Goal: Transaction & Acquisition: Purchase product/service

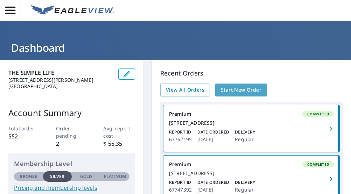
click at [235, 89] on span "Start New Order" at bounding box center [241, 90] width 41 height 9
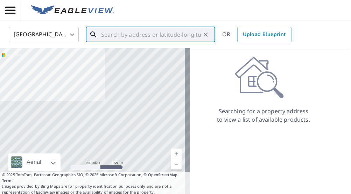
click at [119, 37] on input "text" at bounding box center [151, 35] width 100 height 20
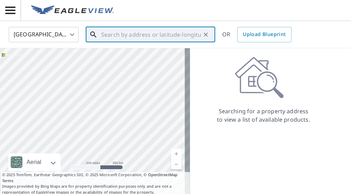
paste input "[STREET_ADDRESS][PERSON_NAME]"
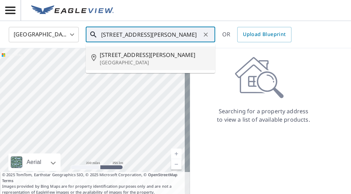
click at [138, 55] on span "584 S NElson Ave" at bounding box center [155, 55] width 110 height 8
type input "[STREET_ADDRESS][PERSON_NAME]"
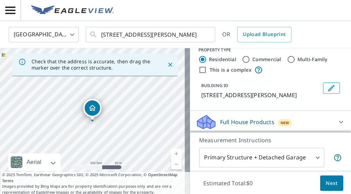
scroll to position [35, 0]
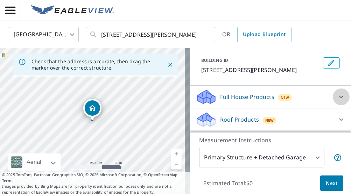
click at [337, 97] on icon at bounding box center [341, 97] width 8 height 8
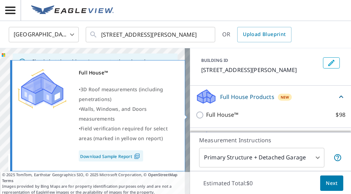
click at [198, 114] on input "Full House™ $98" at bounding box center [201, 115] width 11 height 8
checkbox input "true"
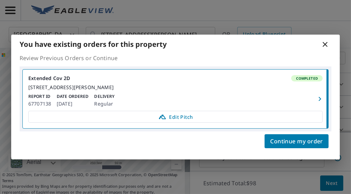
scroll to position [117, 0]
click at [322, 101] on icon "button" at bounding box center [320, 99] width 8 height 8
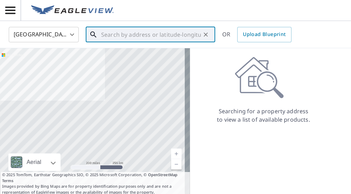
click at [163, 33] on input "text" at bounding box center [151, 35] width 100 height 20
paste input "584 S Nelson Ave, Kankakee, IL 60901"
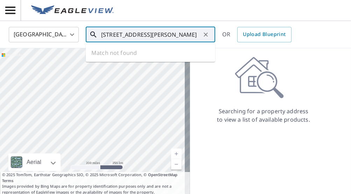
scroll to position [0, 1]
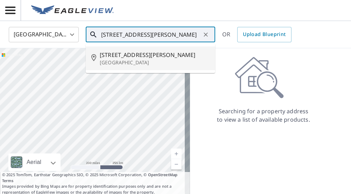
click at [150, 55] on span "584 S NElson Ave" at bounding box center [155, 55] width 110 height 8
type input "584 S NElson Ave Kankakee, IL 60901"
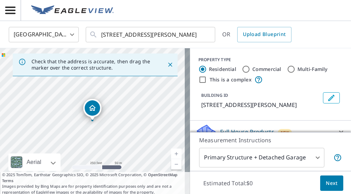
scroll to position [79, 0]
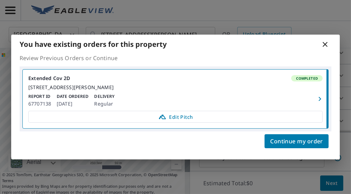
click at [329, 56] on p "Review Previous Orders or Continue" at bounding box center [176, 58] width 312 height 8
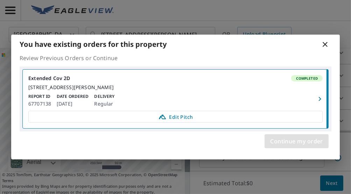
click at [301, 145] on span "Continue my order" at bounding box center [297, 142] width 53 height 10
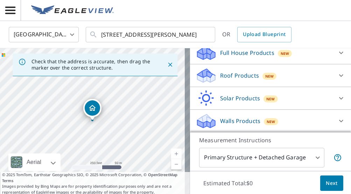
click at [337, 52] on icon at bounding box center [341, 53] width 8 height 8
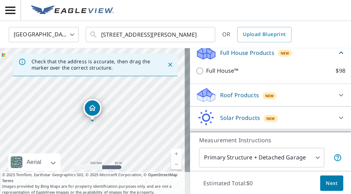
scroll to position [79, 0]
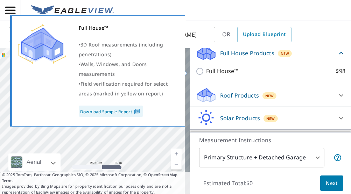
click at [196, 69] on input "Full House™ $98" at bounding box center [201, 71] width 11 height 8
checkbox input "true"
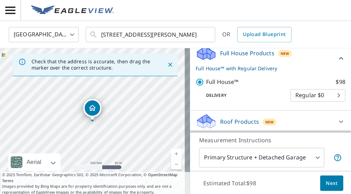
click at [326, 181] on span "Next" at bounding box center [332, 183] width 12 height 9
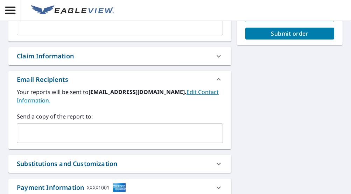
scroll to position [203, 0]
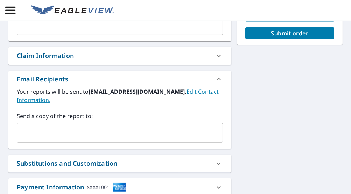
drag, startPoint x: 62, startPoint y: 141, endPoint x: 61, endPoint y: 138, distance: 3.7
click at [62, 141] on div "​" at bounding box center [120, 133] width 206 height 20
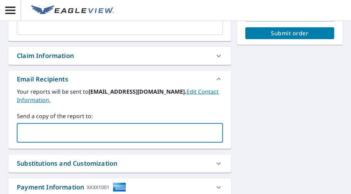
click at [61, 136] on input "text" at bounding box center [115, 132] width 190 height 13
type input "[EMAIL_ADDRESS][DOMAIN_NAME]"
click at [269, 33] on span "Submit order" at bounding box center [290, 33] width 78 height 8
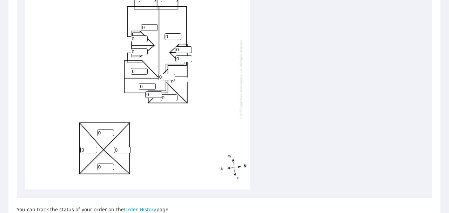
scroll to position [279, 0]
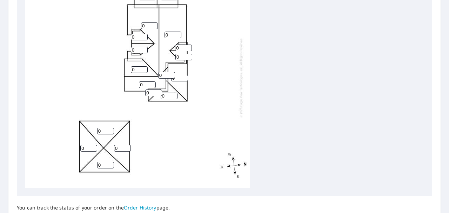
click at [183, 79] on input "0" at bounding box center [179, 78] width 17 height 7
type input "6"
click at [170, 94] on input "0" at bounding box center [168, 96] width 17 height 7
type input "06"
click at [152, 93] on input "0" at bounding box center [153, 92] width 17 height 7
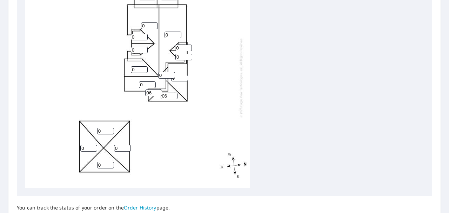
type input "06"
click at [109, 132] on input "0" at bounding box center [105, 131] width 17 height 7
type input "6"
click at [119, 148] on input "0" at bounding box center [122, 148] width 17 height 7
type input "06"
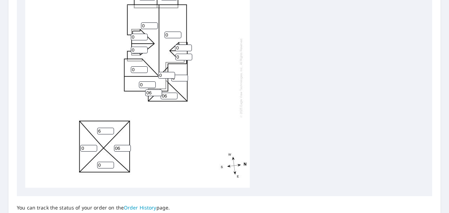
click at [103, 165] on input "0" at bounding box center [105, 165] width 17 height 7
type input "06"
click at [85, 148] on input "0" at bounding box center [88, 148] width 17 height 7
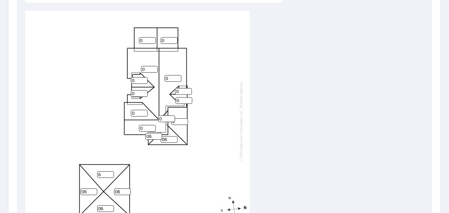
scroll to position [225, 0]
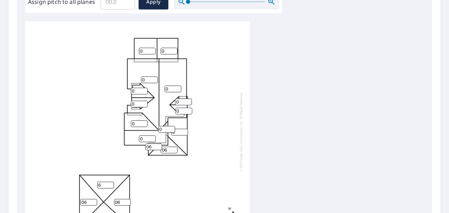
type input "06"
click at [167, 52] on input "0" at bounding box center [168, 51] width 17 height 7
type input "06"
click at [148, 52] on input "0" at bounding box center [147, 51] width 17 height 7
type input "06"
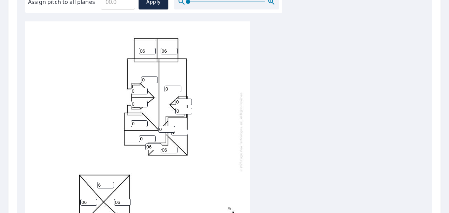
click at [147, 79] on input "0" at bounding box center [149, 79] width 17 height 7
type input "012"
click at [168, 89] on input "0" at bounding box center [172, 88] width 17 height 7
type input "012"
click at [180, 102] on input "0" at bounding box center [183, 101] width 17 height 7
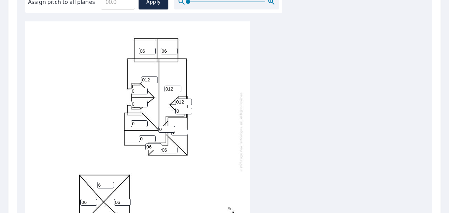
type input "012"
click at [179, 111] on input "0" at bounding box center [183, 111] width 17 height 7
type input "012"
click at [136, 90] on input "0" at bounding box center [139, 91] width 17 height 7
type input "012"
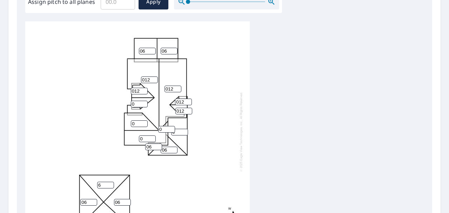
click at [135, 103] on input "0" at bounding box center [139, 104] width 17 height 7
type input "012"
click at [137, 123] on input "0" at bounding box center [139, 123] width 17 height 7
type input "012"
click at [165, 129] on input "0" at bounding box center [166, 129] width 17 height 7
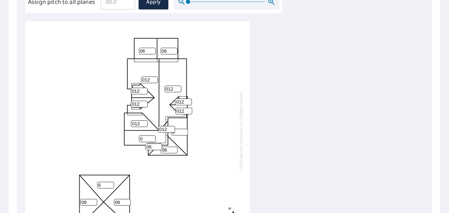
type input "012"
click at [147, 138] on input "0" at bounding box center [147, 138] width 17 height 7
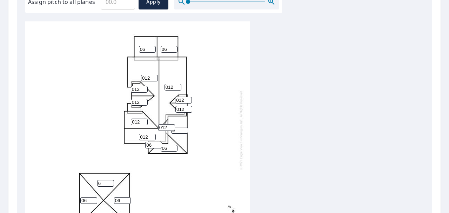
type input "012"
click at [179, 127] on input "6" at bounding box center [179, 130] width 17 height 7
type input "6"
click at [205, 125] on div "012 012 6 06 012 6 06 06 06 06 012 06 012 012 012 012 06 012" at bounding box center [137, 130] width 224 height 220
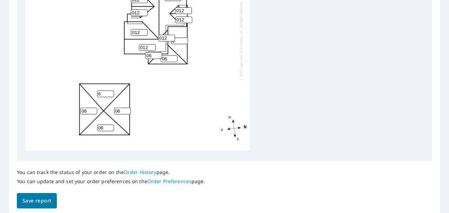
scroll to position [341, 0]
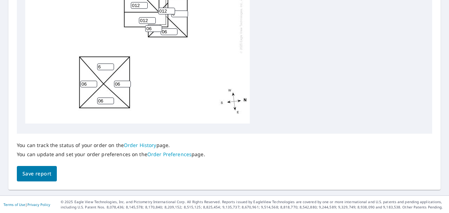
click at [40, 171] on span "Save report" at bounding box center [36, 173] width 29 height 9
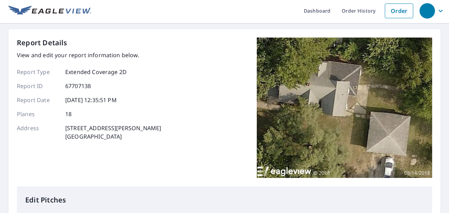
scroll to position [0, 0]
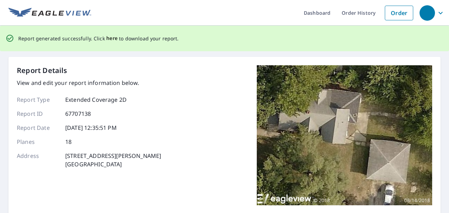
click at [107, 38] on span "here" at bounding box center [112, 38] width 12 height 9
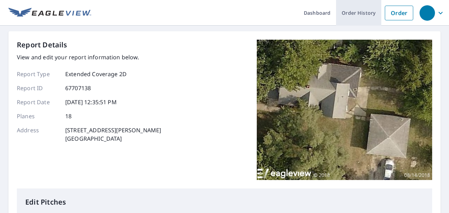
click at [358, 10] on link "Order History" at bounding box center [358, 13] width 45 height 26
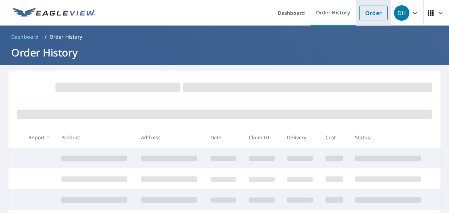
click at [376, 15] on link "Order" at bounding box center [373, 13] width 28 height 15
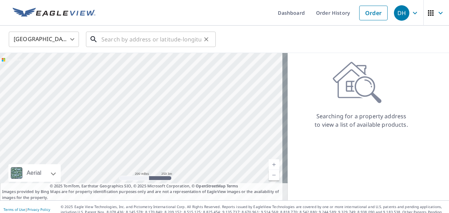
click at [139, 37] on input "text" at bounding box center [151, 39] width 100 height 20
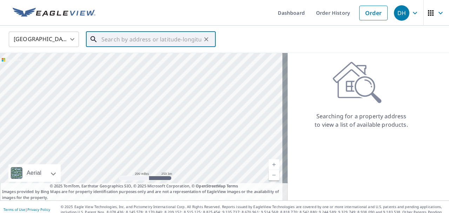
paste input "584 S Nelson Ave, Kankakee, IL 60901"
type input "584 S Nelson Ave, Kankakee, IL 60901"
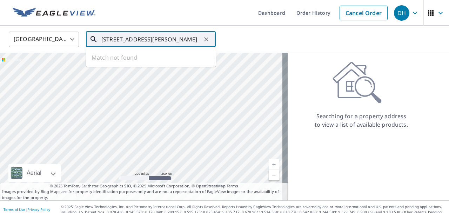
scroll to position [0, 1]
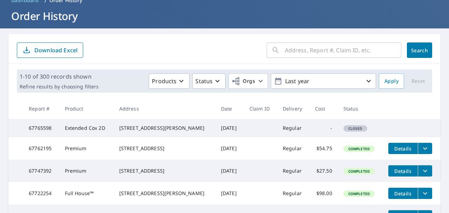
scroll to position [39, 0]
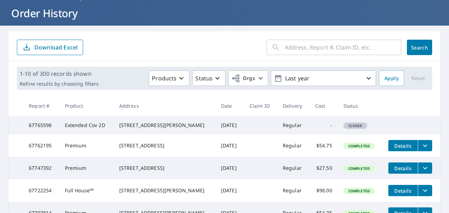
click at [290, 49] on input "text" at bounding box center [343, 47] width 116 height 20
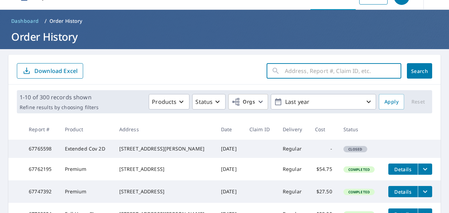
scroll to position [0, 0]
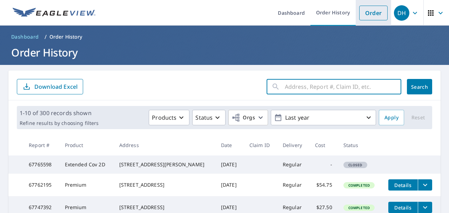
click at [364, 15] on link "Order" at bounding box center [373, 13] width 28 height 15
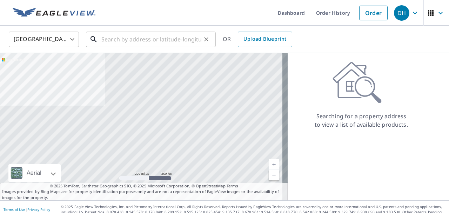
click at [136, 36] on input "text" at bounding box center [151, 39] width 100 height 20
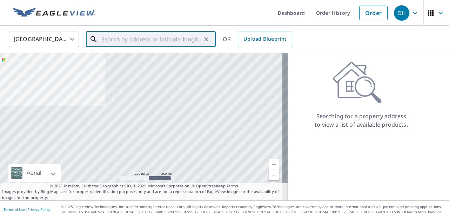
paste input "[STREET_ADDRESS][PERSON_NAME]"
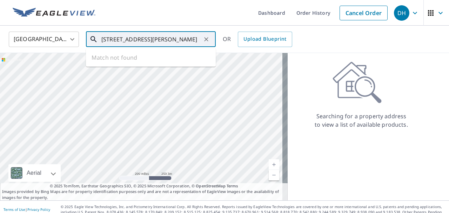
scroll to position [0, 1]
click at [132, 61] on span "[STREET_ADDRESS][PERSON_NAME]" at bounding box center [155, 59] width 110 height 8
type input "[STREET_ADDRESS][PERSON_NAME]"
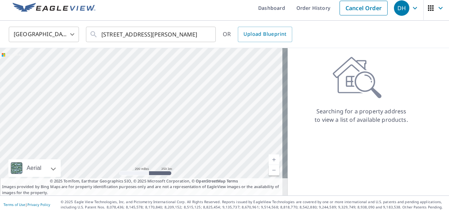
scroll to position [0, 0]
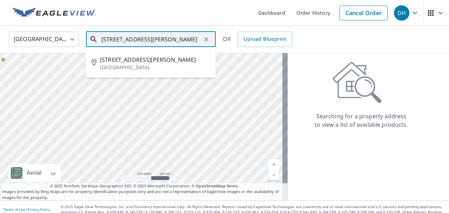
click at [169, 42] on input "584 S NElson Ave Kankakee, IL 60901" at bounding box center [151, 39] width 100 height 20
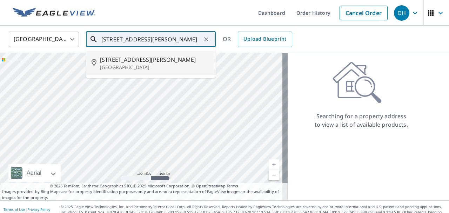
click at [136, 63] on span "584 S NElson Ave" at bounding box center [155, 59] width 110 height 8
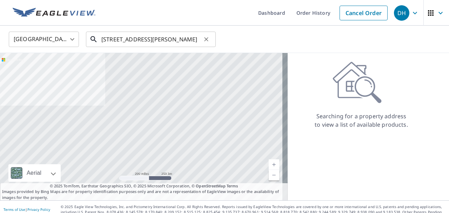
click at [153, 41] on input "[STREET_ADDRESS][PERSON_NAME]" at bounding box center [151, 39] width 100 height 20
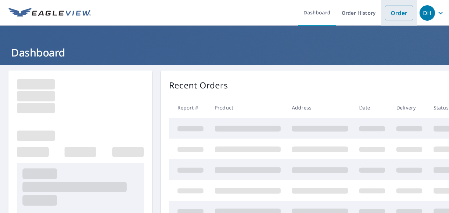
click at [384, 12] on link "Order" at bounding box center [398, 13] width 28 height 15
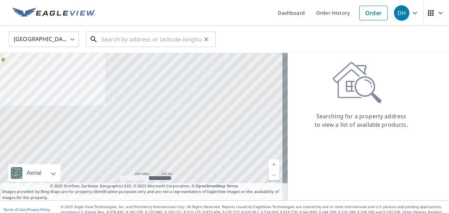
click at [144, 37] on input "text" at bounding box center [151, 39] width 100 height 20
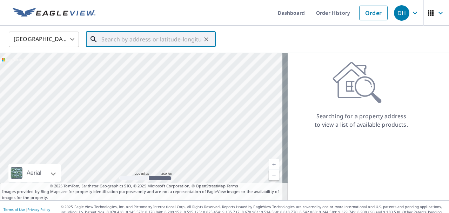
paste input "[STREET_ADDRESS][PERSON_NAME]"
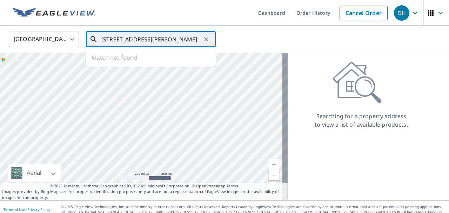
scroll to position [0, 1]
click at [137, 56] on span "[STREET_ADDRESS][PERSON_NAME]" at bounding box center [155, 59] width 110 height 8
type input "[STREET_ADDRESS][PERSON_NAME]"
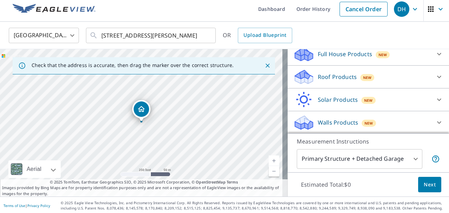
scroll to position [5, 0]
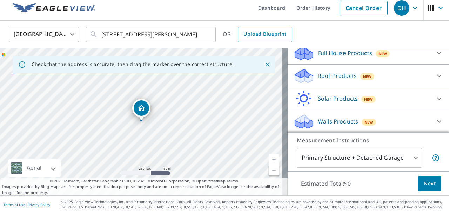
click at [425, 115] on body "DH DH Dashboard Order History Cancel Order DH [GEOGRAPHIC_DATA] [GEOGRAPHIC_DAT…" at bounding box center [224, 106] width 449 height 213
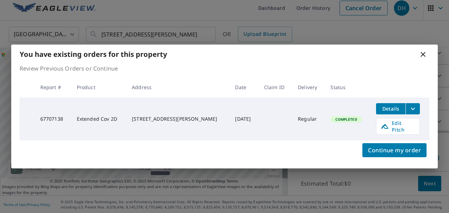
click at [426, 57] on icon at bounding box center [422, 54] width 8 height 8
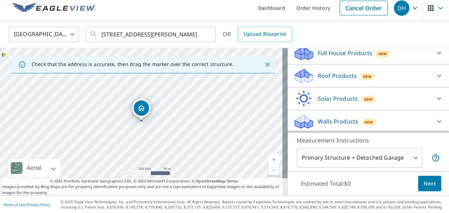
click at [435, 117] on icon at bounding box center [439, 121] width 8 height 8
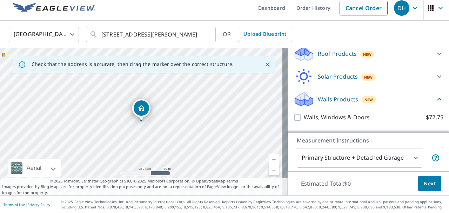
scroll to position [118, 0]
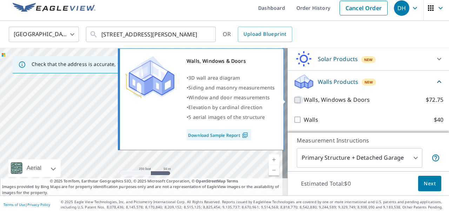
click at [293, 98] on input "Walls, Windows & Doors $72.75" at bounding box center [298, 100] width 11 height 8
checkbox input "true"
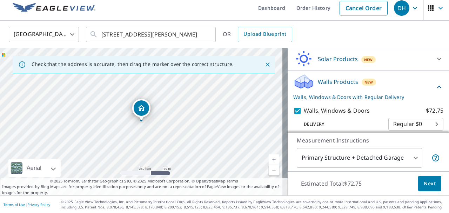
click at [423, 181] on span "Next" at bounding box center [429, 183] width 12 height 9
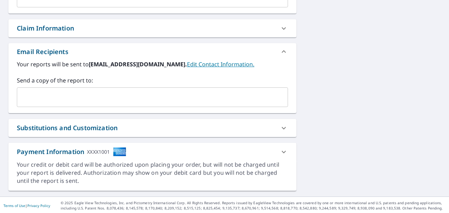
scroll to position [235, 0]
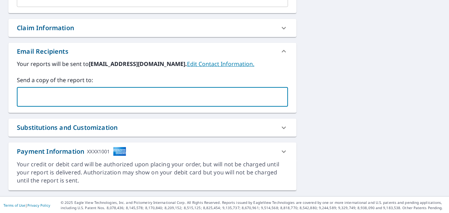
click at [77, 100] on input "text" at bounding box center [147, 96] width 254 height 13
type input "americansignatureroof@gmail.com"
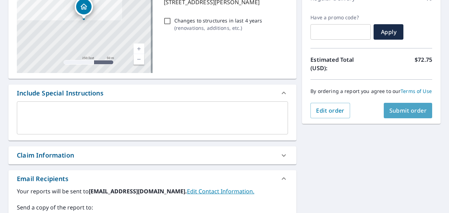
click at [395, 114] on span "Submit order" at bounding box center [407, 111] width 37 height 8
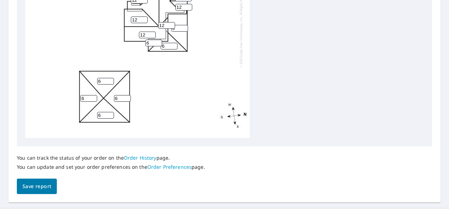
scroll to position [341, 0]
